Goal: Task Accomplishment & Management: Manage account settings

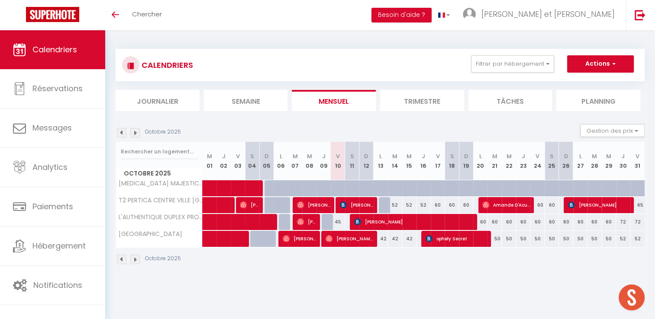
click at [134, 132] on img at bounding box center [135, 133] width 10 height 10
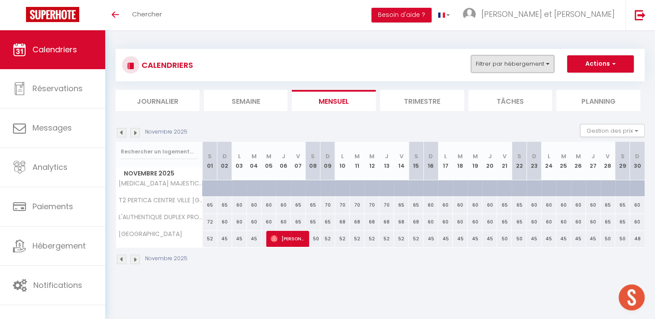
click at [545, 61] on button "Filtrer par hébergement" at bounding box center [512, 63] width 83 height 17
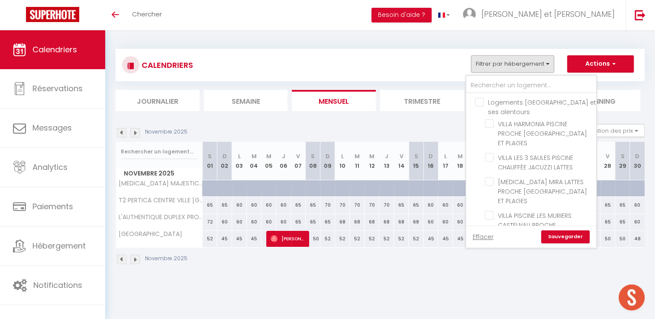
click at [481, 103] on input "Logements [GEOGRAPHIC_DATA] et ses alentours" at bounding box center [540, 102] width 130 height 9
checkbox input "true"
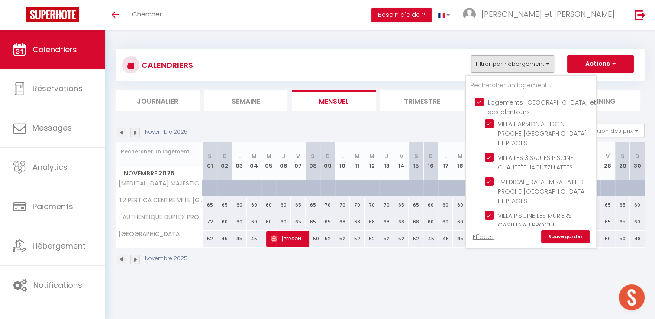
checkbox input "true"
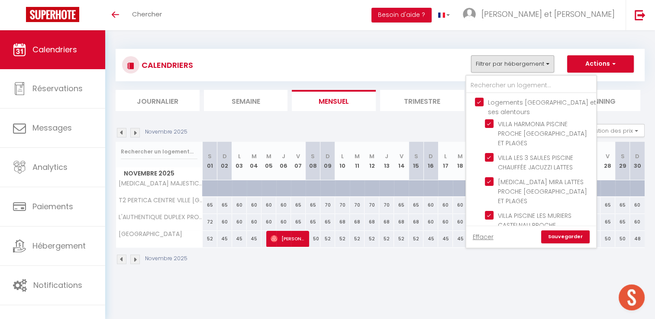
checkbox input "true"
checkbox input "false"
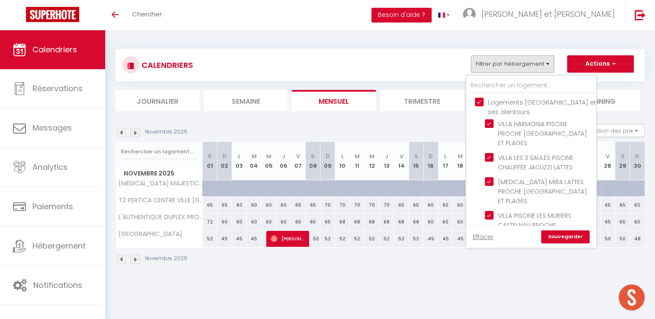
checkbox input "false"
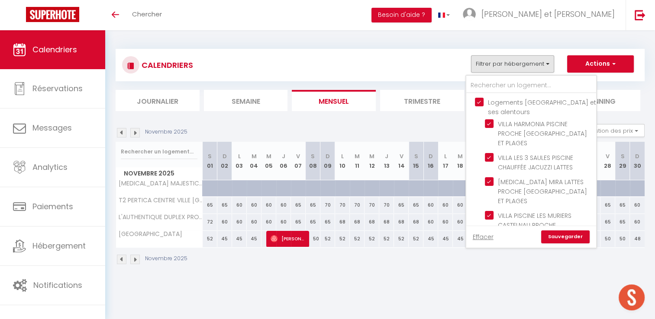
checkbox input "false"
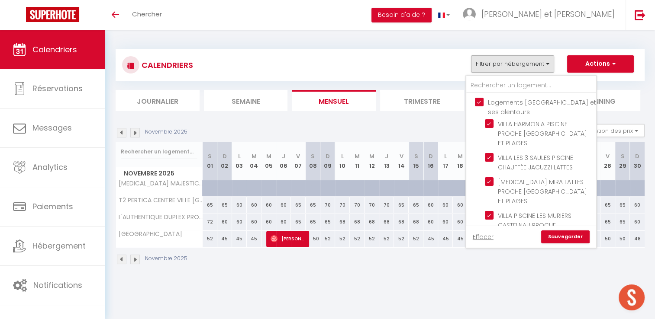
checkbox input "false"
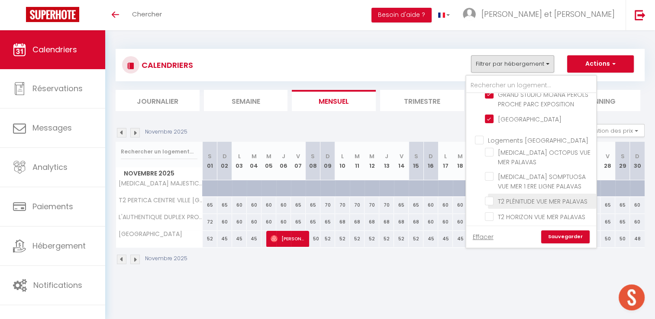
scroll to position [346, 0]
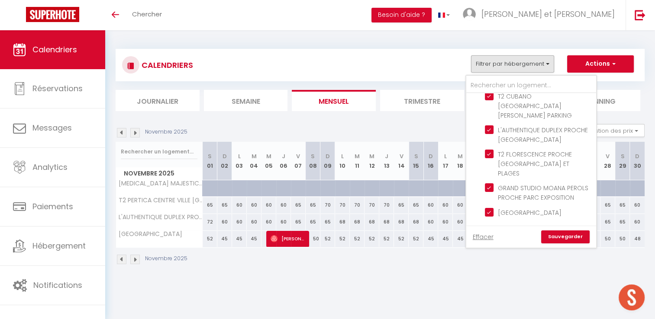
click at [478, 229] on input "Logements [GEOGRAPHIC_DATA]" at bounding box center [540, 233] width 130 height 9
checkbox input "true"
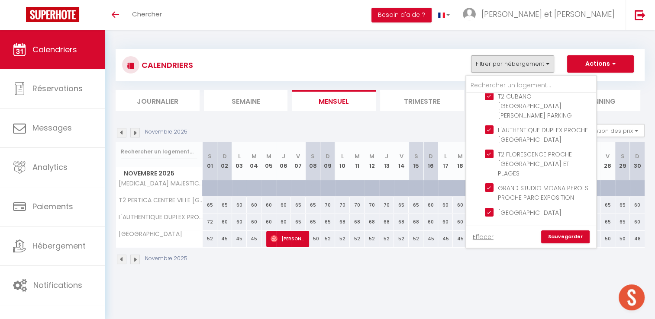
checkbox input "true"
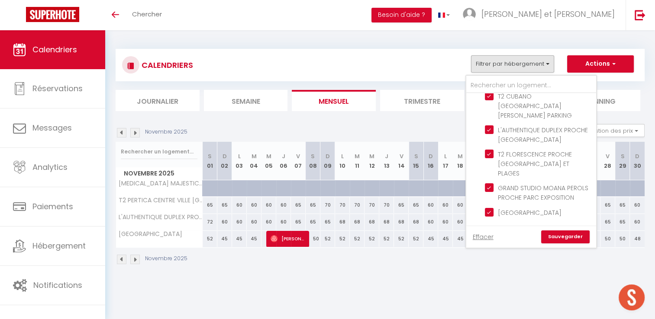
checkbox input "true"
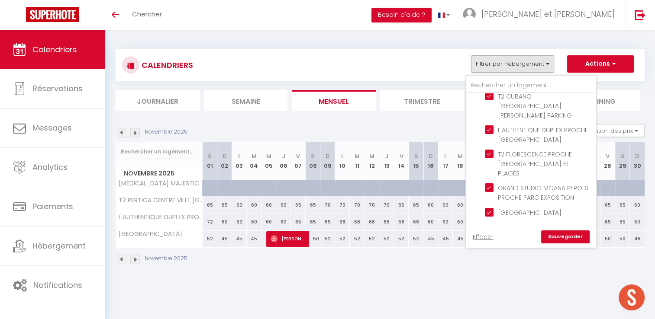
checkbox input "true"
checkbox input "false"
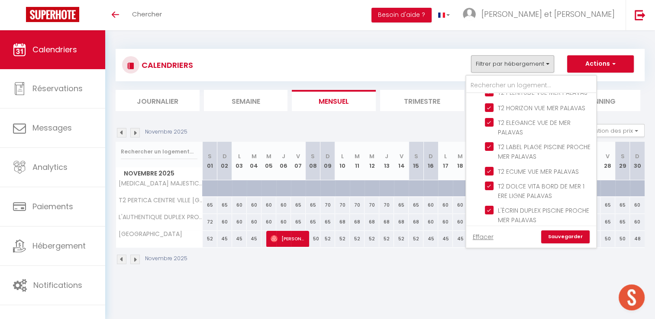
scroll to position [711, 0]
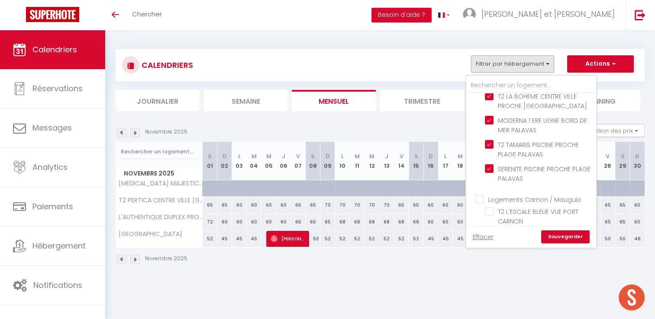
click at [481, 195] on input "Logements Carnon / Mauguio" at bounding box center [540, 199] width 130 height 9
checkbox input "true"
click at [561, 241] on link "Sauvegarder" at bounding box center [565, 237] width 48 height 13
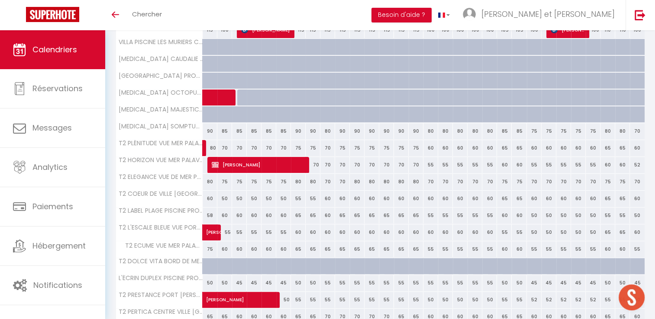
scroll to position [253, 0]
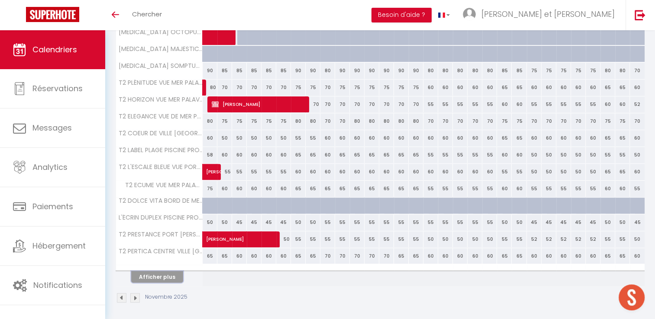
click at [165, 276] on button "Afficher plus" at bounding box center [157, 277] width 52 height 12
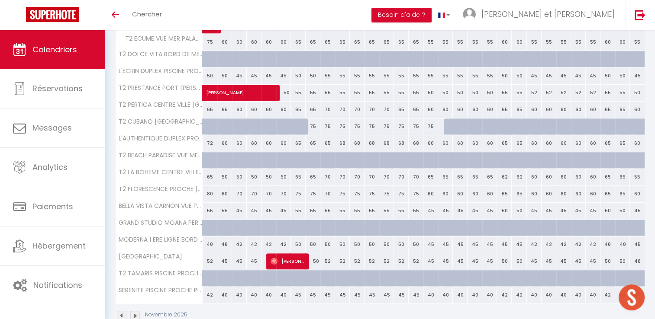
scroll to position [401, 0]
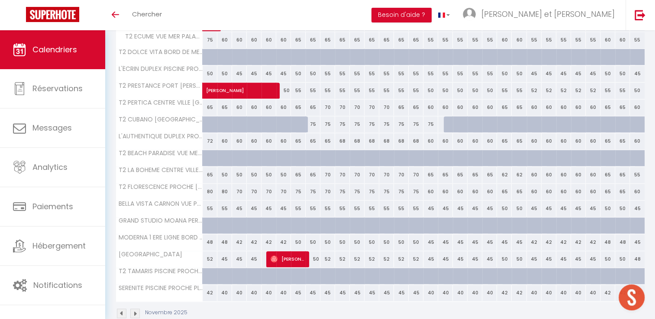
click at [330, 205] on div "55" at bounding box center [327, 209] width 15 height 16
type input "55"
select select "1"
type input "Dim 09 Novembre 2025"
type input "Lun 10 Novembre 2025"
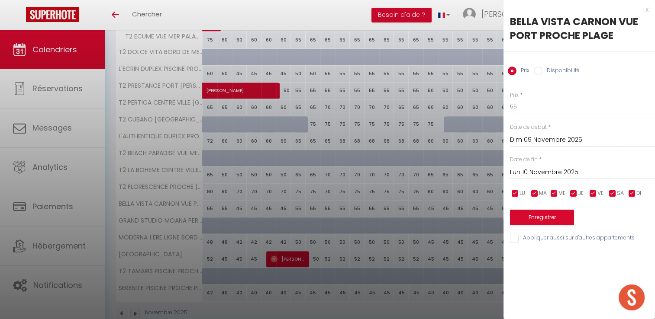
click at [536, 74] on input "Disponibilité" at bounding box center [537, 71] width 9 height 9
radio input "true"
radio input "false"
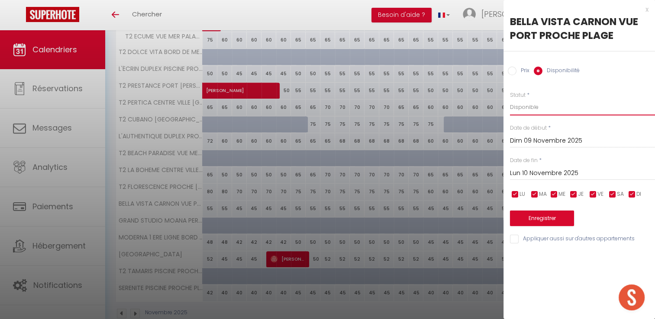
click at [521, 107] on select "Disponible Indisponible" at bounding box center [582, 107] width 145 height 16
select select "0"
click at [510, 99] on select "Disponible Indisponible" at bounding box center [582, 107] width 145 height 16
click at [528, 138] on input "Dim 09 Novembre 2025" at bounding box center [582, 140] width 145 height 11
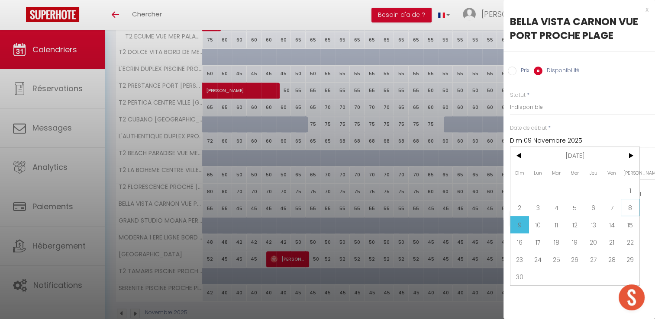
click at [630, 209] on span "8" at bounding box center [629, 207] width 19 height 17
type input "Sam 08 Novembre 2025"
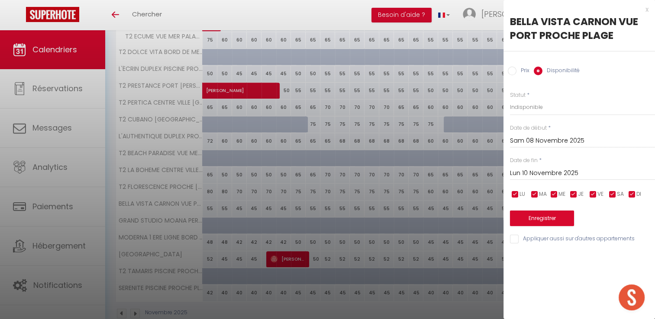
click at [558, 168] on input "Lun 10 Novembre 2025" at bounding box center [582, 173] width 145 height 11
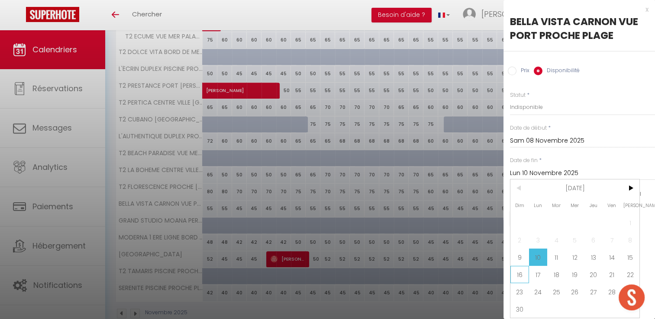
click at [518, 271] on span "16" at bounding box center [519, 274] width 19 height 17
type input "Dim 16 Novembre 2025"
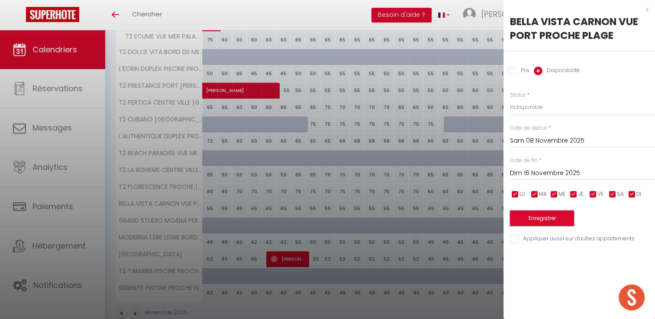
click at [534, 221] on button "Enregistrer" at bounding box center [542, 219] width 64 height 16
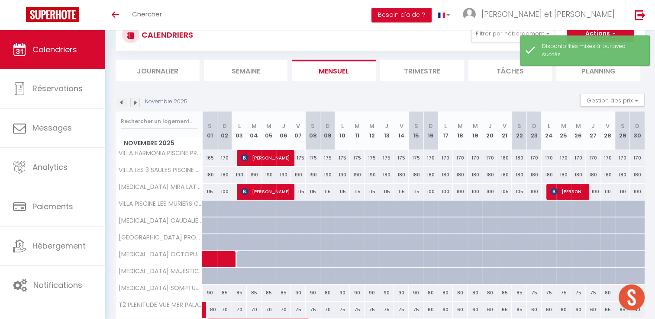
scroll to position [253, 0]
